Goal: Transaction & Acquisition: Purchase product/service

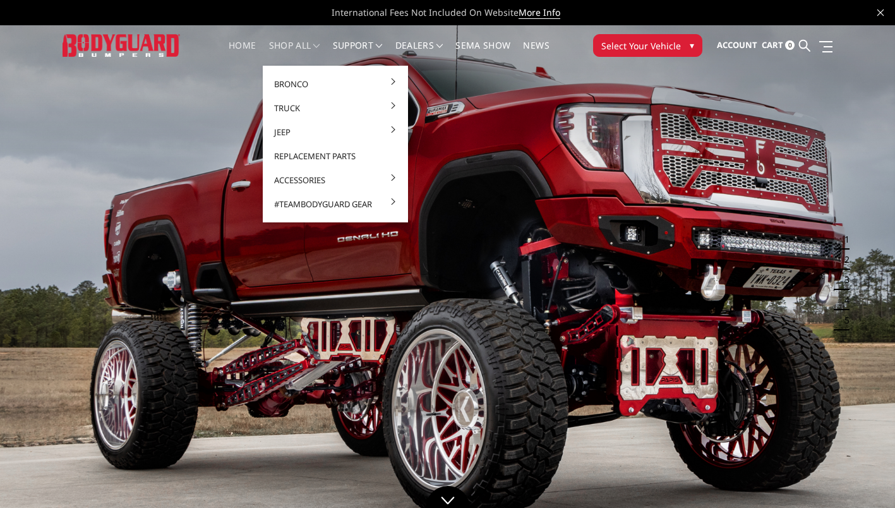
click at [313, 43] on span at bounding box center [316, 46] width 6 height 6
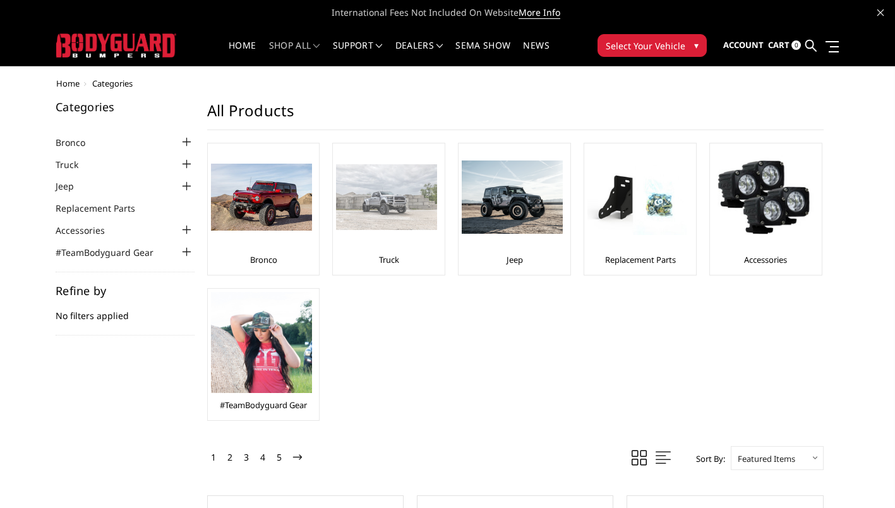
click at [392, 193] on img at bounding box center [386, 197] width 101 height 66
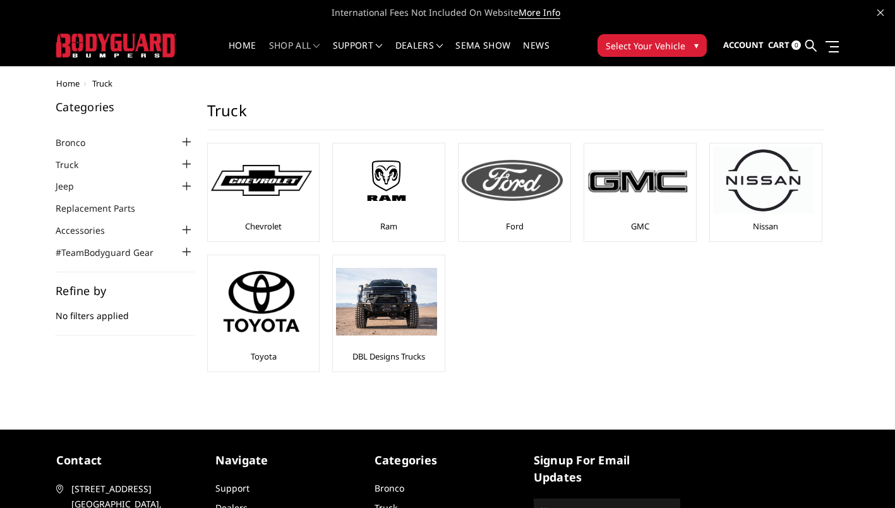
click at [520, 220] on div "Ford" at bounding box center [514, 192] width 105 height 92
click at [511, 227] on link "Ford" at bounding box center [515, 225] width 18 height 11
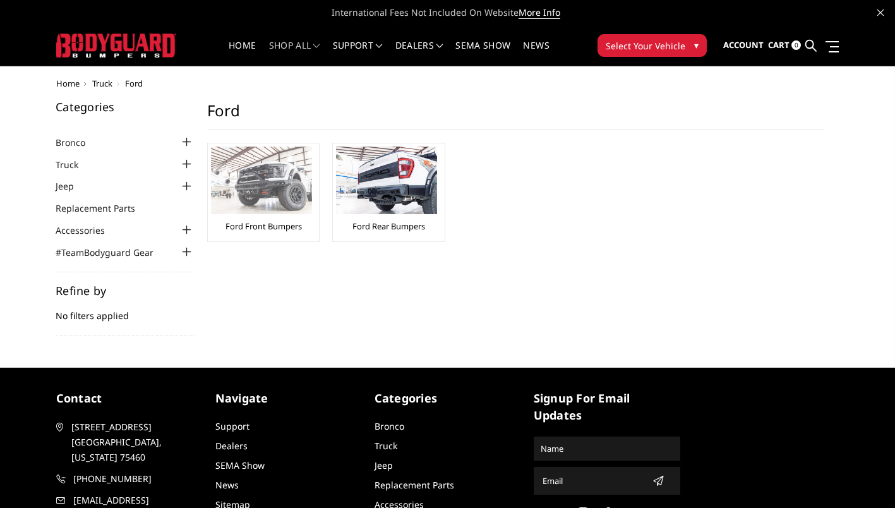
click at [273, 222] on link "Ford Front Bumpers" at bounding box center [263, 225] width 76 height 11
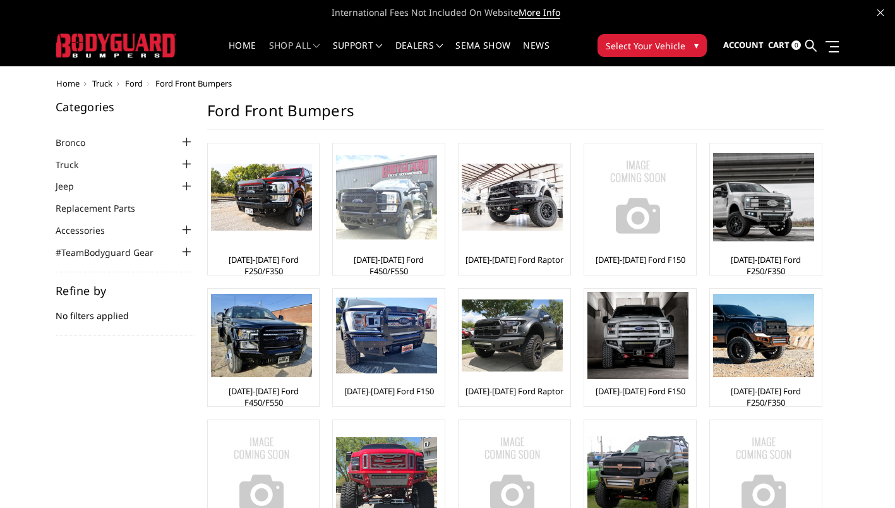
click at [378, 259] on link "[DATE]-[DATE] Ford F450/F550" at bounding box center [388, 265] width 105 height 23
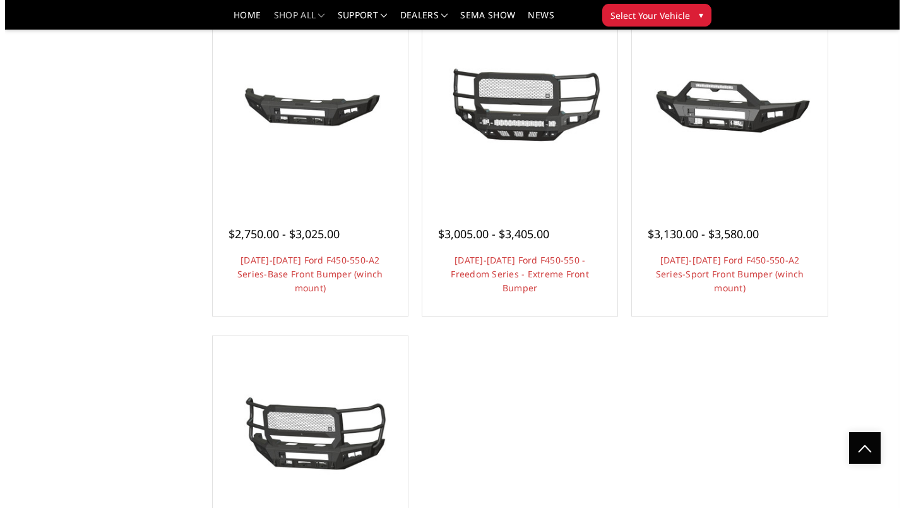
scroll to position [905, 0]
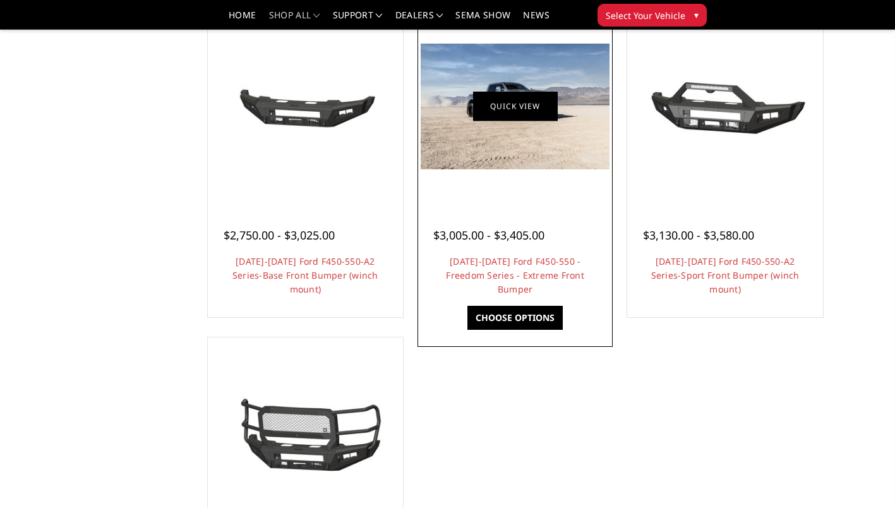
click at [536, 107] on link "Quick view" at bounding box center [515, 107] width 85 height 30
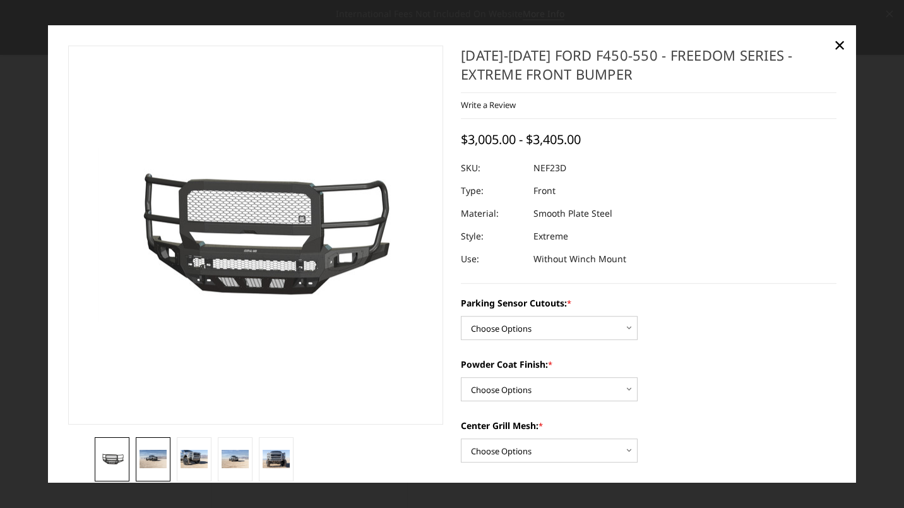
click at [147, 455] on img at bounding box center [153, 459] width 27 height 18
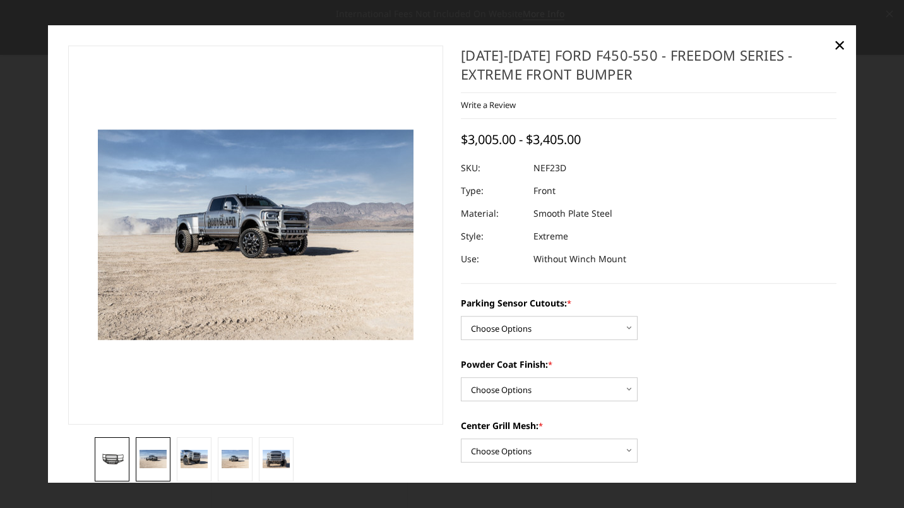
click at [112, 451] on img at bounding box center [111, 458] width 27 height 15
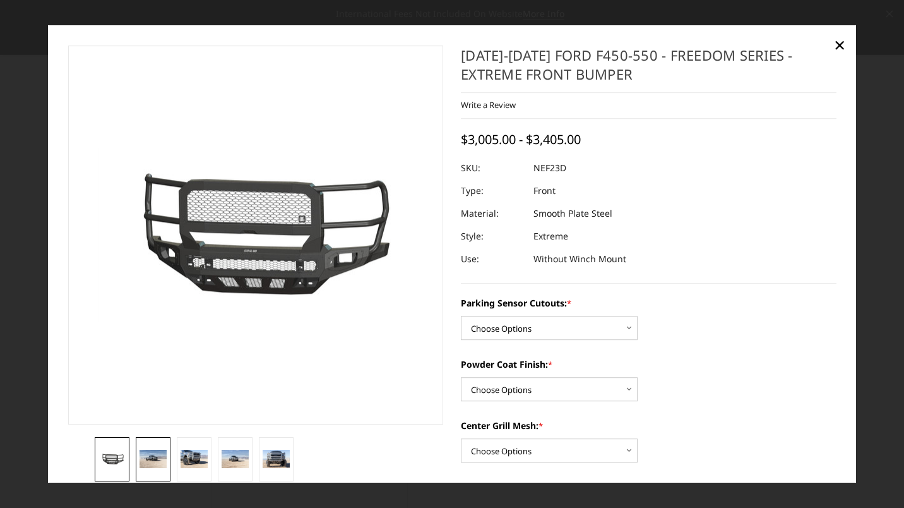
click at [156, 454] on img at bounding box center [153, 459] width 27 height 18
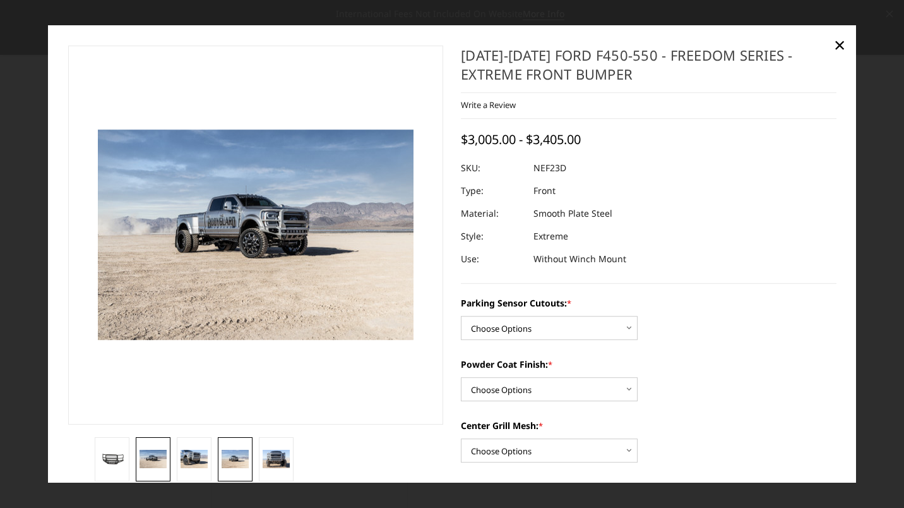
click at [236, 450] on img at bounding box center [235, 459] width 27 height 18
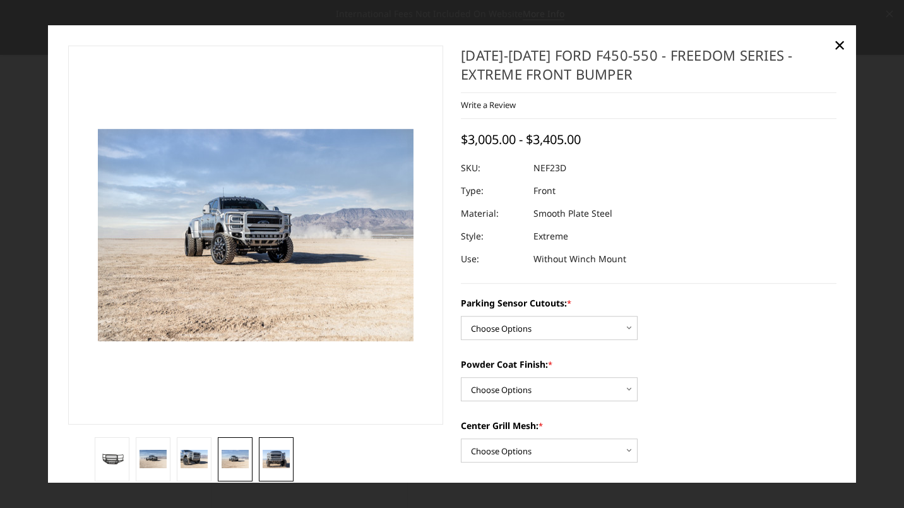
click at [282, 450] on img at bounding box center [276, 459] width 27 height 18
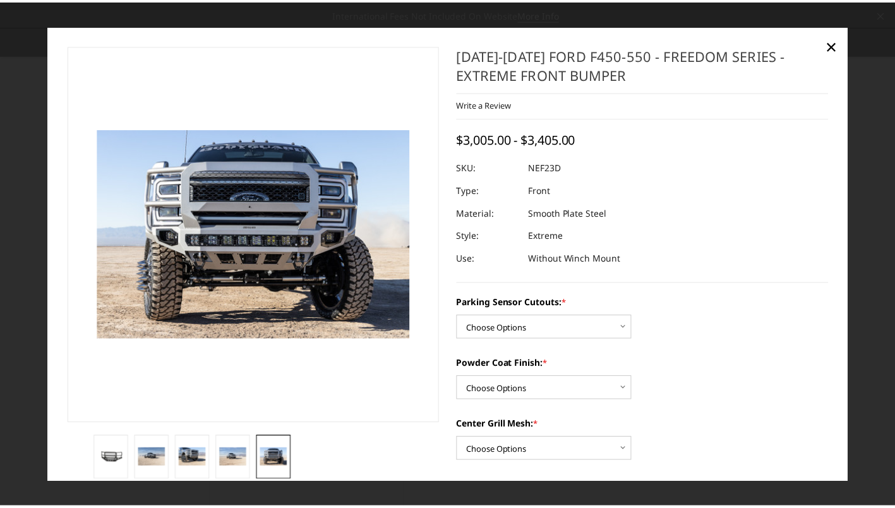
scroll to position [0, 0]
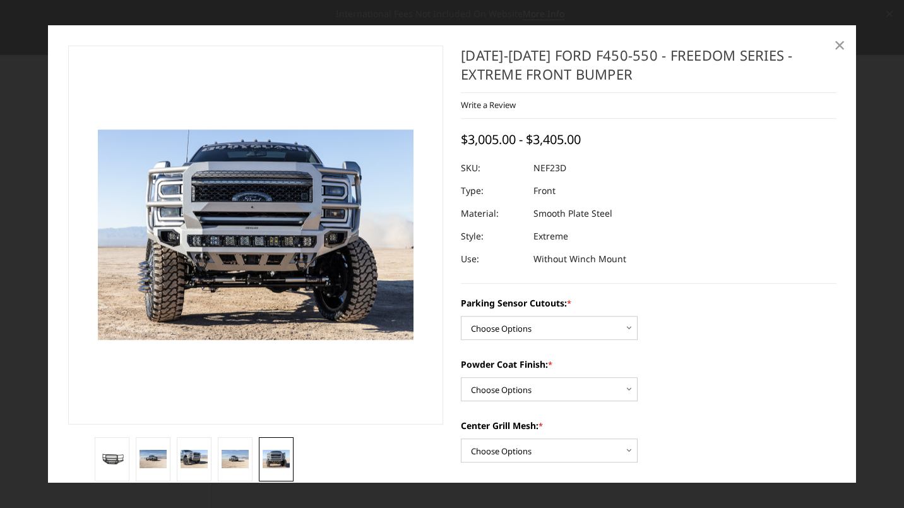
click at [835, 46] on span "×" at bounding box center [839, 44] width 11 height 27
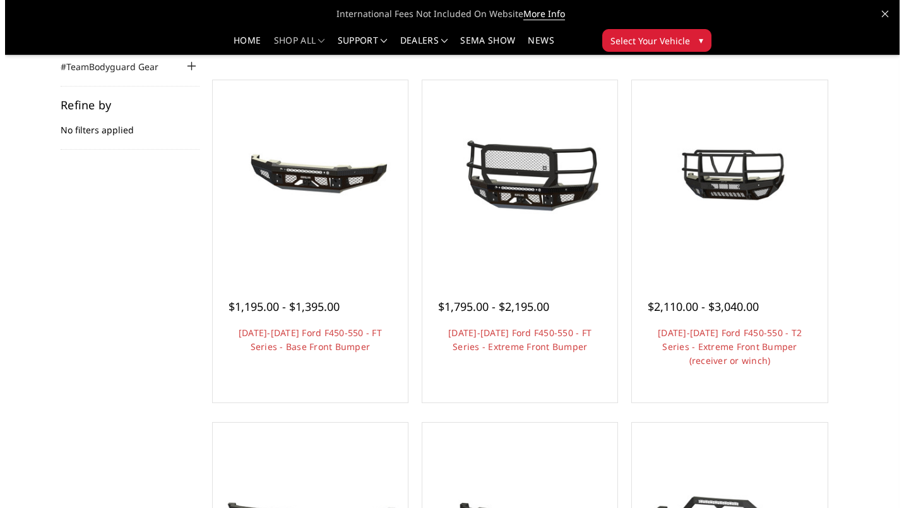
scroll to position [147, 0]
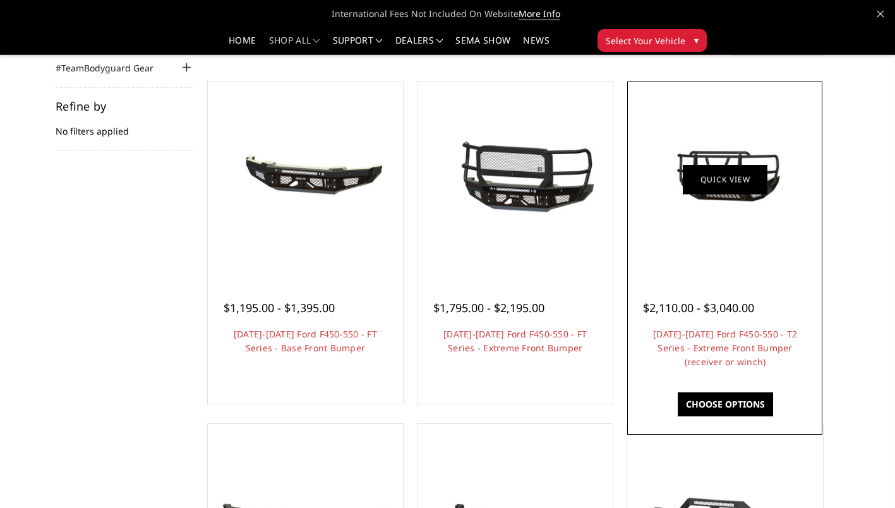
click at [732, 188] on link "Quick view" at bounding box center [725, 179] width 85 height 30
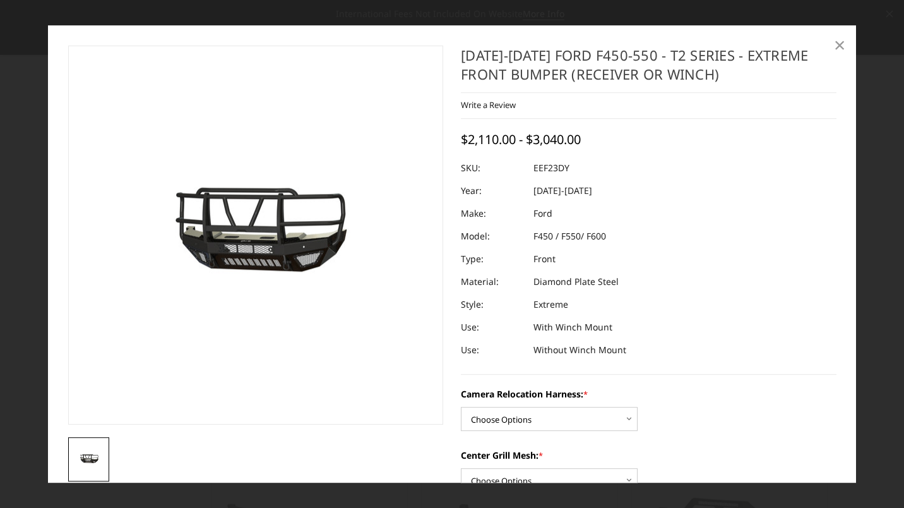
click at [836, 40] on span "×" at bounding box center [839, 44] width 11 height 27
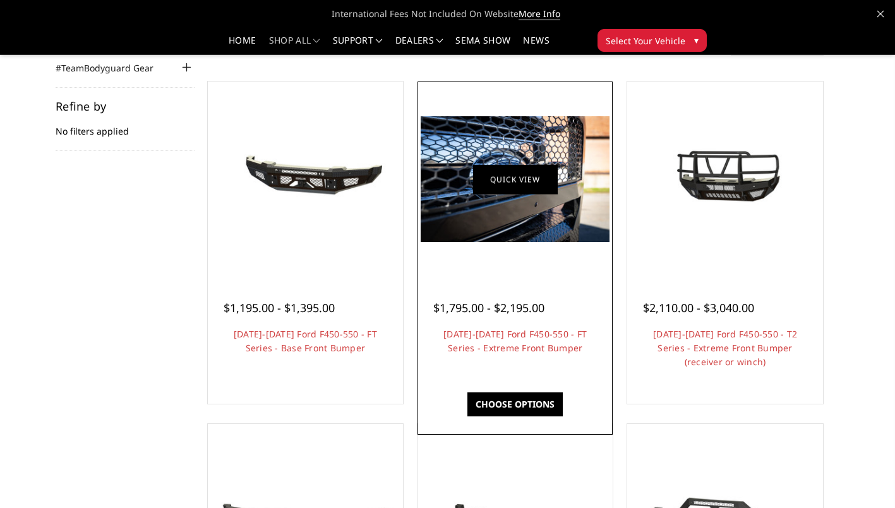
click at [493, 191] on link "Quick view" at bounding box center [515, 179] width 85 height 30
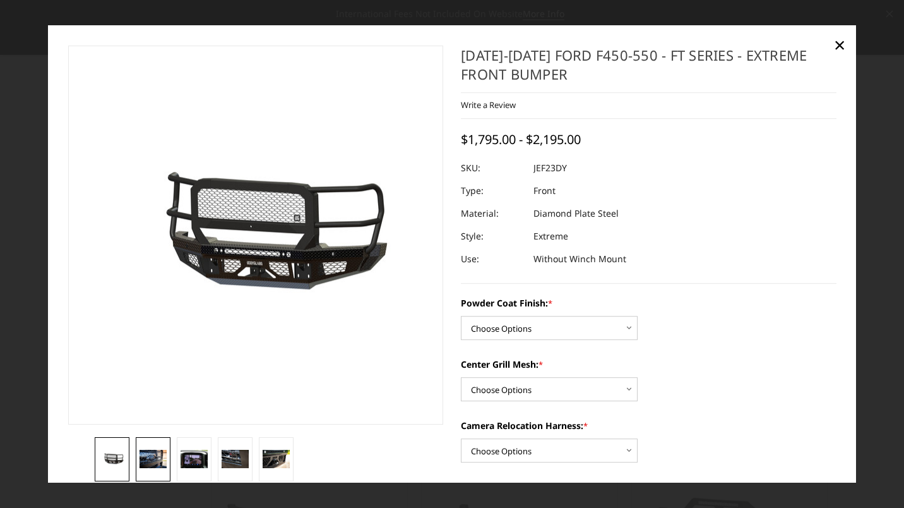
click at [143, 463] on img at bounding box center [153, 459] width 27 height 18
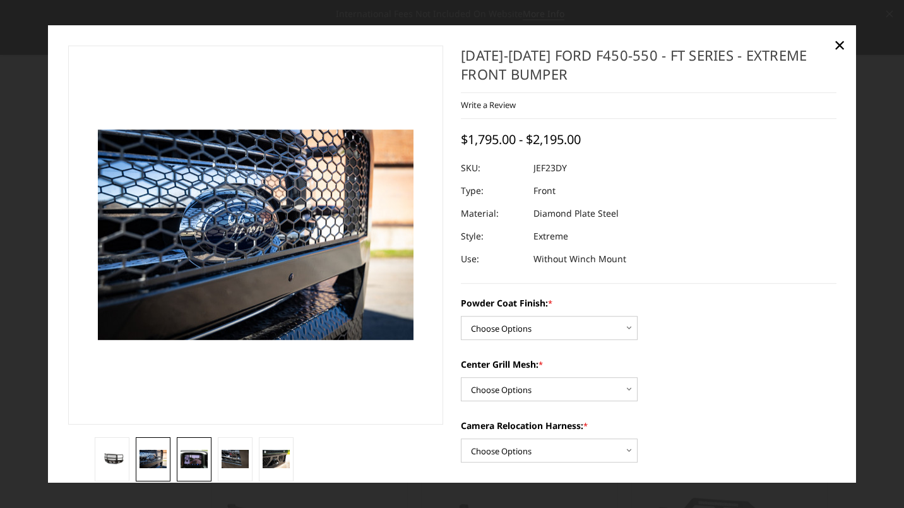
click at [181, 454] on img at bounding box center [194, 459] width 27 height 18
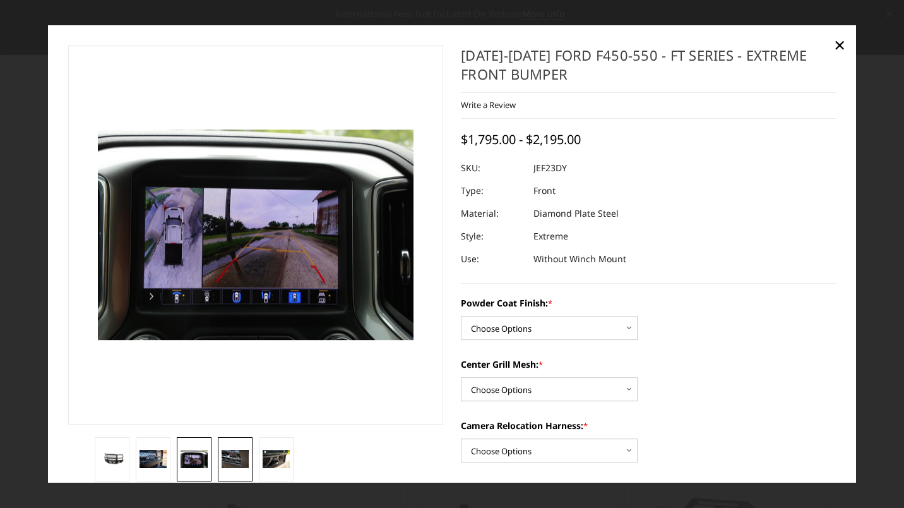
click at [228, 453] on img at bounding box center [235, 459] width 27 height 18
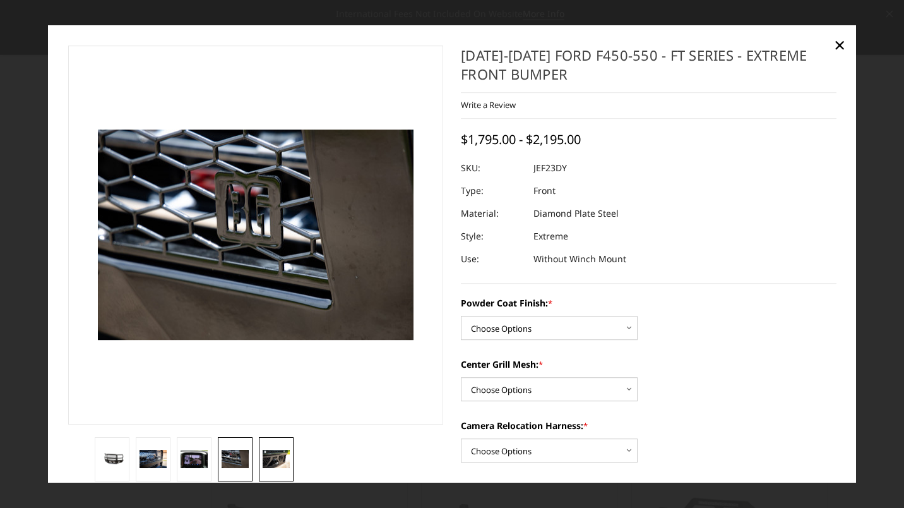
click at [267, 453] on img at bounding box center [276, 459] width 27 height 18
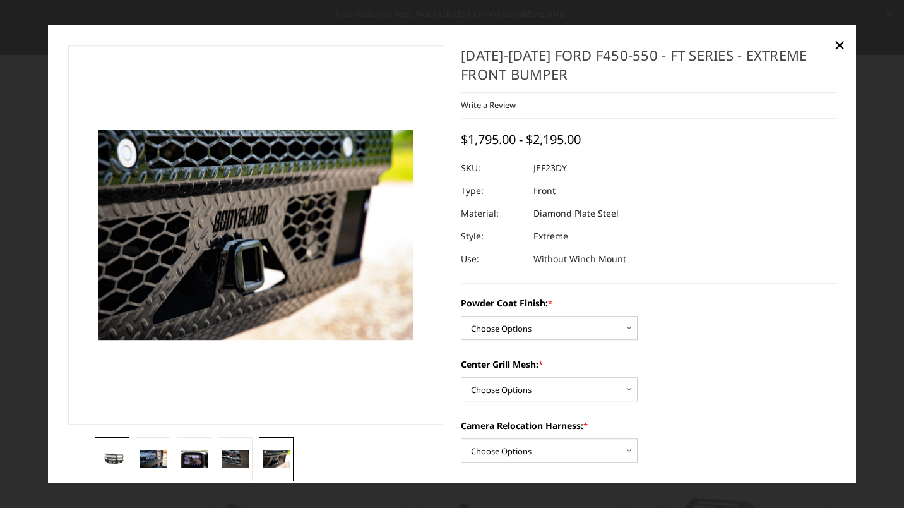
click at [117, 457] on img at bounding box center [111, 459] width 27 height 13
